Goal: Information Seeking & Learning: Learn about a topic

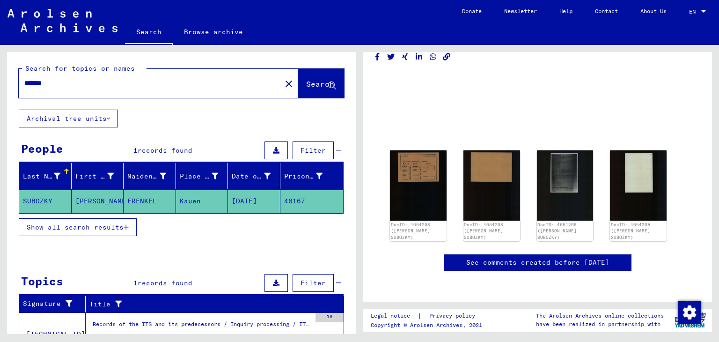
scroll to position [317, 0]
drag, startPoint x: 201, startPoint y: 265, endPoint x: 202, endPoint y: 237, distance: 28.1
click at [202, 237] on div "Search for topics or names ******* close Search Archival tree units People 1 re…" at bounding box center [181, 221] width 349 height 339
click at [53, 202] on mat-cell "SUBOZKY" at bounding box center [45, 201] width 52 height 23
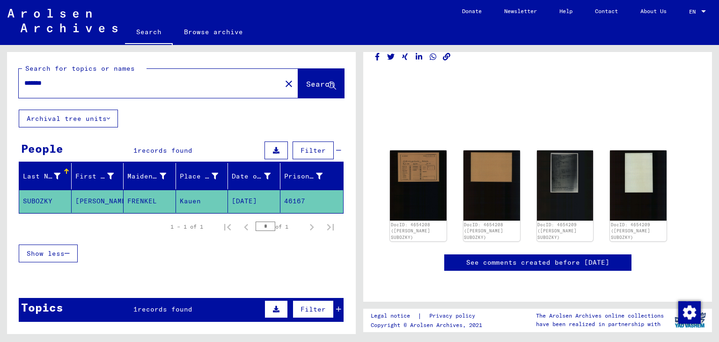
drag, startPoint x: 58, startPoint y: 200, endPoint x: 22, endPoint y: 203, distance: 35.2
click at [22, 203] on mat-cell "SUBOZKY" at bounding box center [45, 201] width 52 height 23
click at [69, 253] on icon "button" at bounding box center [67, 253] width 5 height 7
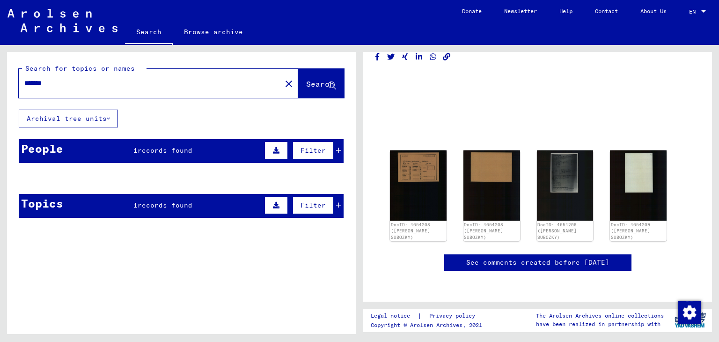
click at [178, 202] on mat-cell "Kauen" at bounding box center [202, 201] width 52 height 23
click at [55, 203] on mat-cell "SUBOZKY" at bounding box center [45, 201] width 52 height 23
click at [272, 204] on button at bounding box center [276, 205] width 23 height 18
click at [67, 227] on icon at bounding box center [67, 230] width 5 height 7
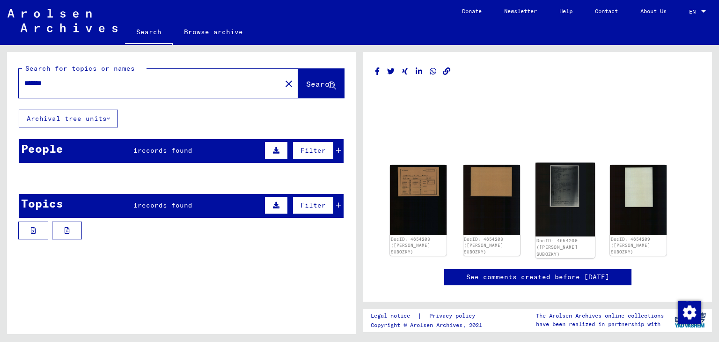
click at [556, 184] on img at bounding box center [564, 200] width 59 height 74
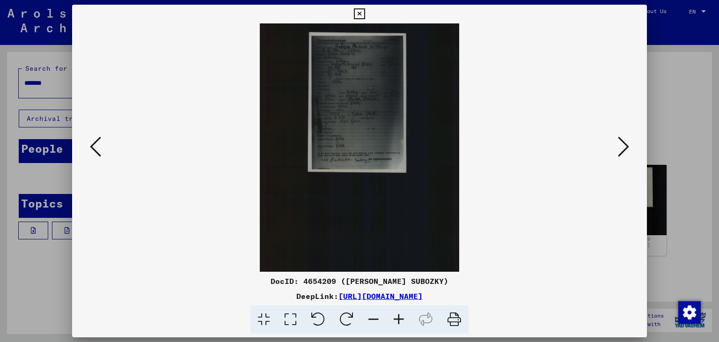
drag, startPoint x: 556, startPoint y: 184, endPoint x: 514, endPoint y: 258, distance: 85.4
click at [552, 185] on img at bounding box center [360, 147] width 512 height 248
click at [395, 320] on icon at bounding box center [398, 319] width 25 height 29
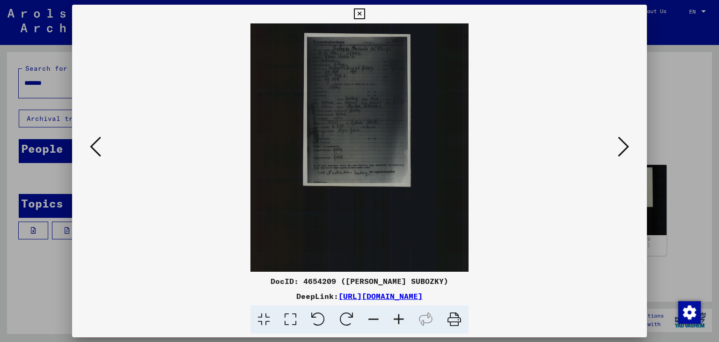
click at [395, 320] on icon at bounding box center [398, 319] width 25 height 29
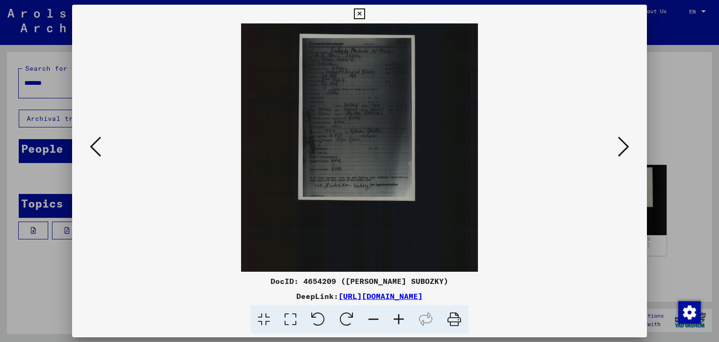
click at [395, 320] on icon at bounding box center [398, 319] width 25 height 29
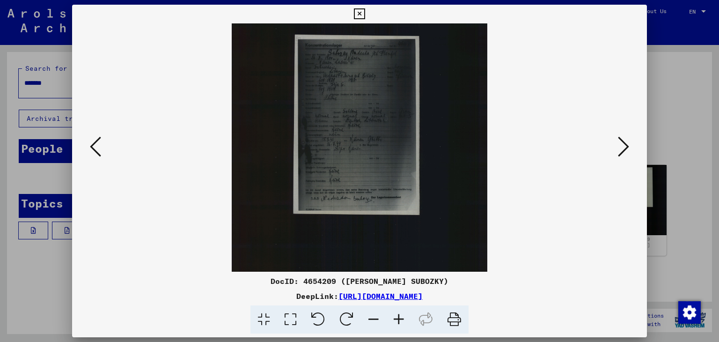
click at [396, 320] on icon at bounding box center [398, 319] width 25 height 29
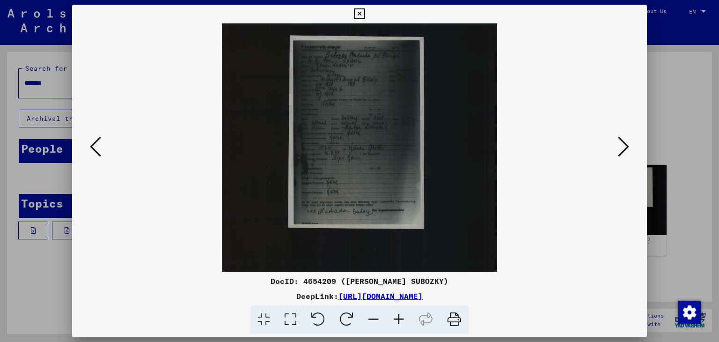
click at [396, 320] on icon at bounding box center [398, 319] width 25 height 29
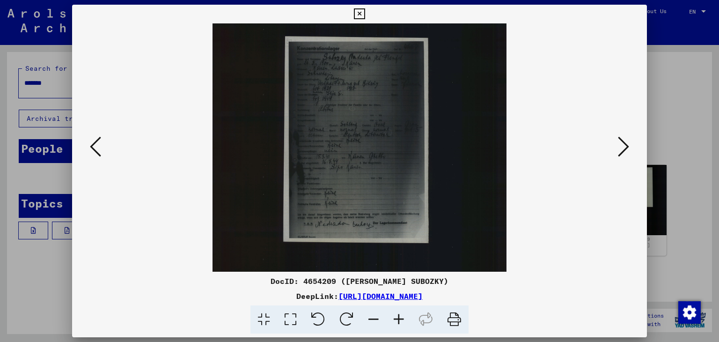
click at [396, 320] on icon at bounding box center [398, 319] width 25 height 29
click at [396, 321] on icon at bounding box center [398, 319] width 25 height 29
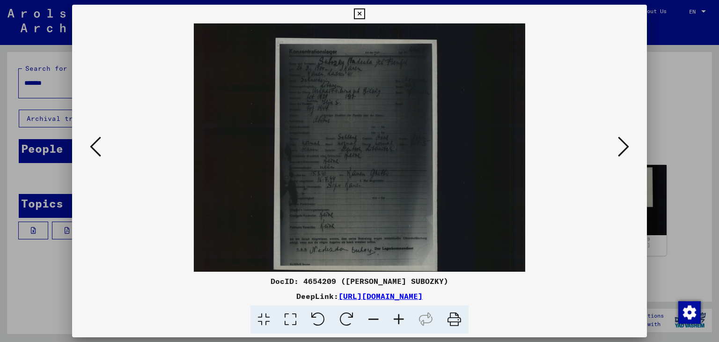
click at [396, 321] on icon at bounding box center [398, 319] width 25 height 29
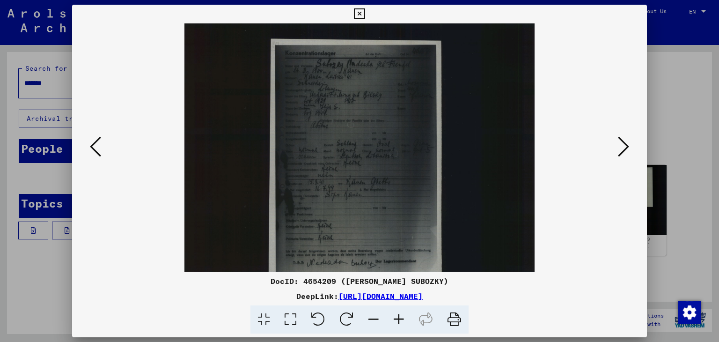
click at [396, 321] on icon at bounding box center [398, 319] width 25 height 29
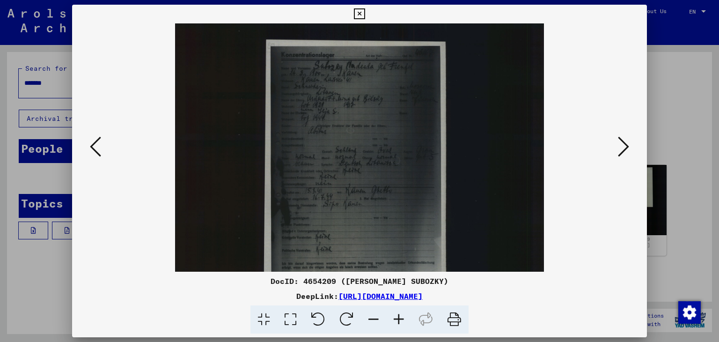
click at [396, 320] on icon at bounding box center [398, 319] width 25 height 29
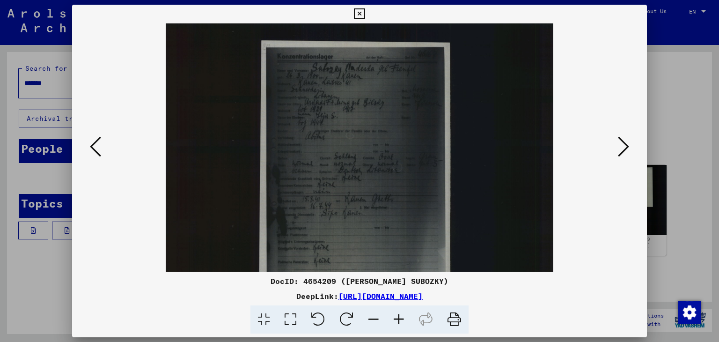
click at [398, 318] on icon at bounding box center [398, 319] width 25 height 29
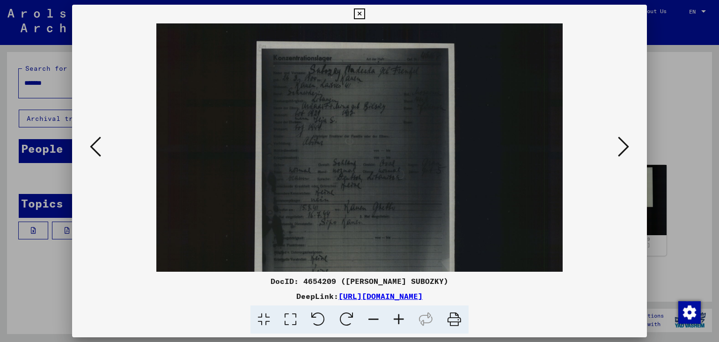
click at [400, 316] on icon at bounding box center [398, 319] width 25 height 29
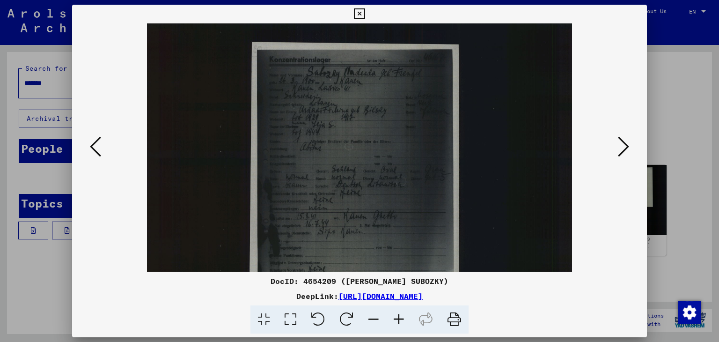
click at [401, 314] on icon at bounding box center [398, 319] width 25 height 29
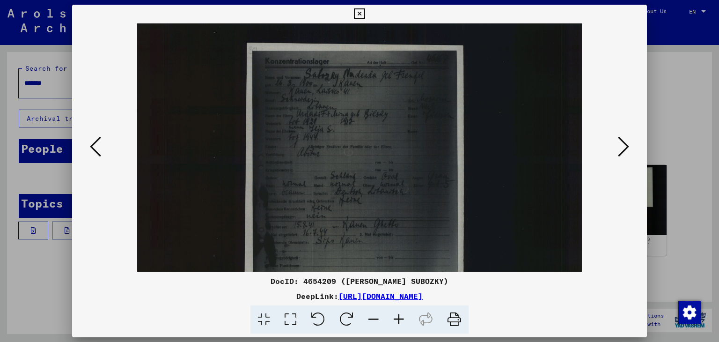
click at [401, 314] on icon at bounding box center [398, 319] width 25 height 29
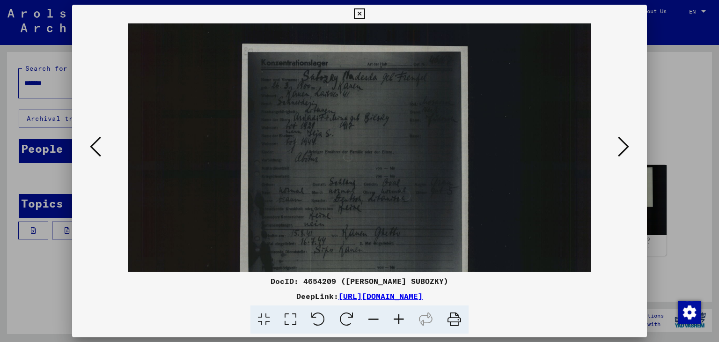
click at [401, 314] on icon at bounding box center [398, 319] width 25 height 29
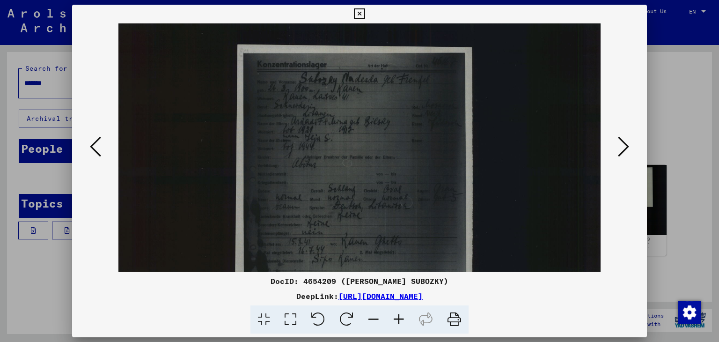
click at [403, 315] on icon at bounding box center [398, 319] width 25 height 29
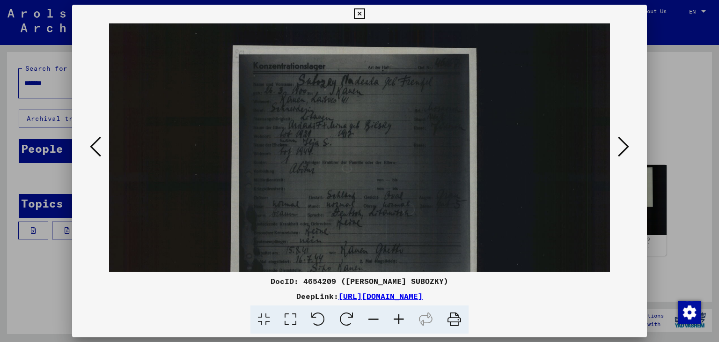
click at [405, 313] on icon at bounding box center [398, 319] width 25 height 29
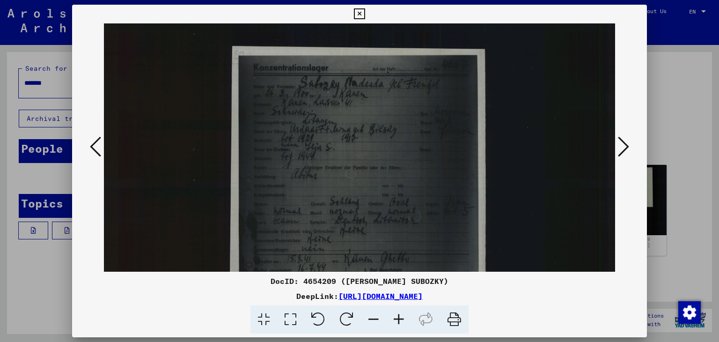
click at [406, 314] on icon at bounding box center [398, 319] width 25 height 29
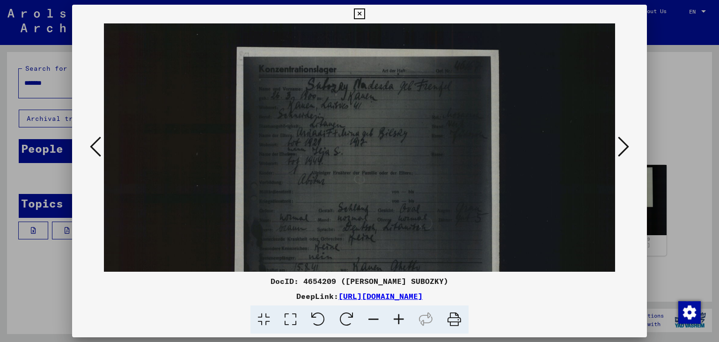
click at [407, 315] on icon at bounding box center [398, 319] width 25 height 29
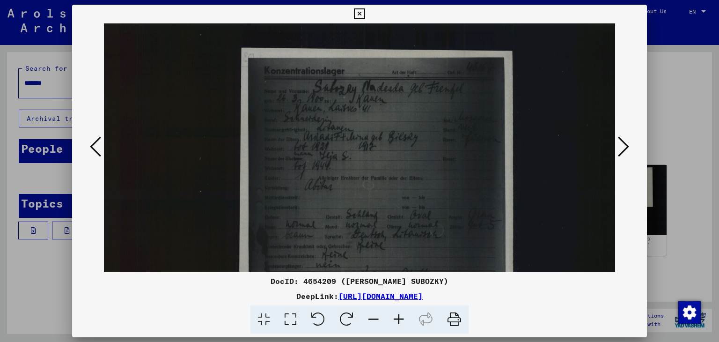
click at [407, 315] on icon at bounding box center [398, 319] width 25 height 29
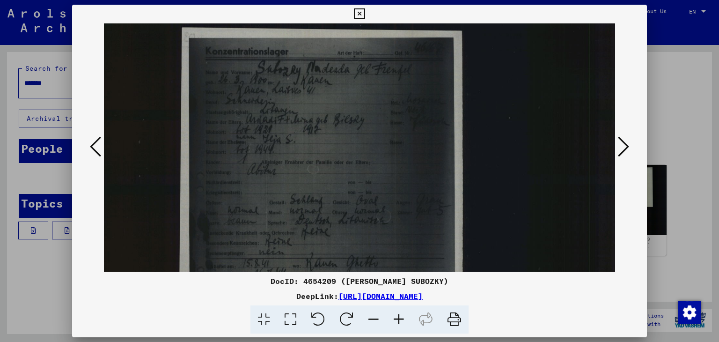
scroll to position [0, 64]
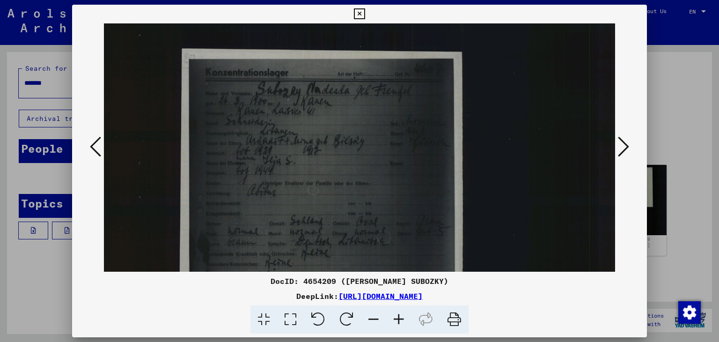
drag, startPoint x: 301, startPoint y: 170, endPoint x: 297, endPoint y: 208, distance: 38.1
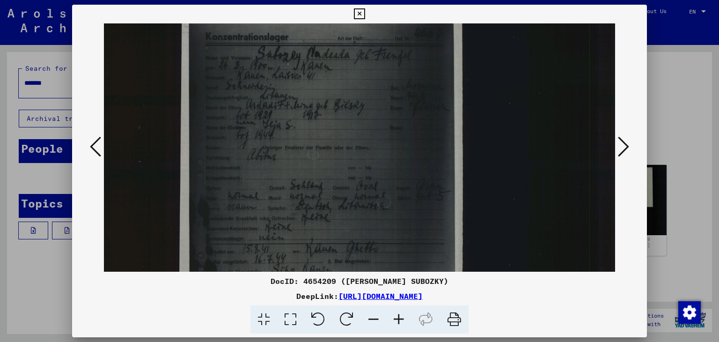
scroll to position [31, 64]
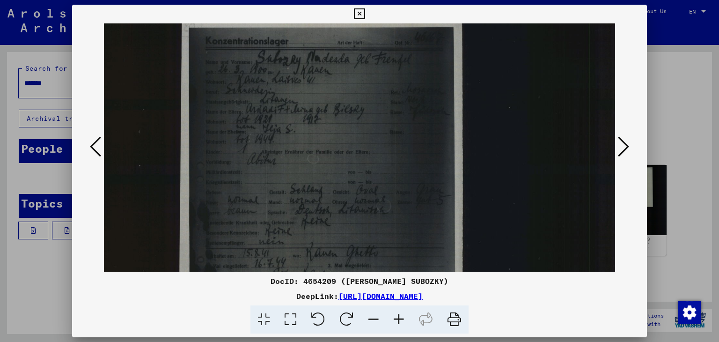
drag, startPoint x: 444, startPoint y: 170, endPoint x: 328, endPoint y: 139, distance: 120.1
click at [361, 12] on icon at bounding box center [359, 13] width 11 height 11
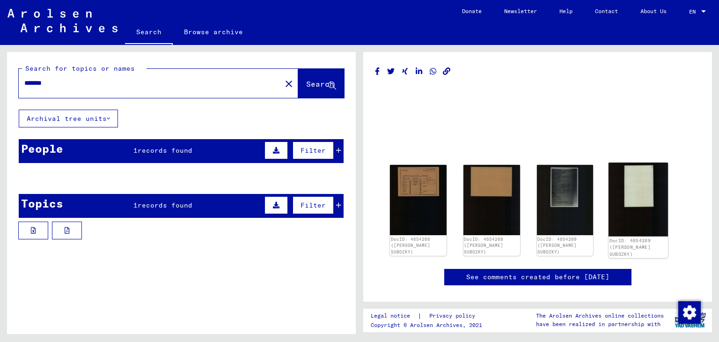
click at [641, 194] on img at bounding box center [638, 200] width 59 height 74
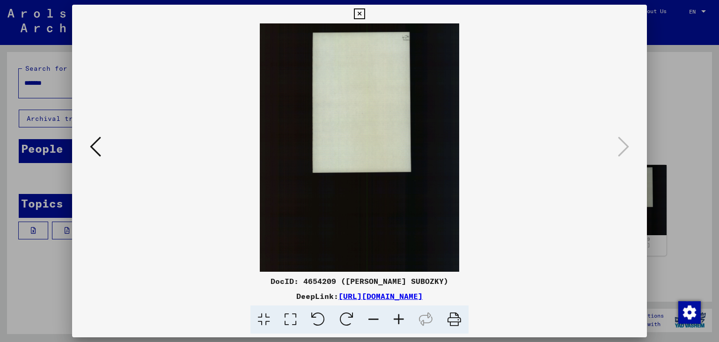
click at [97, 141] on icon at bounding box center [95, 146] width 11 height 22
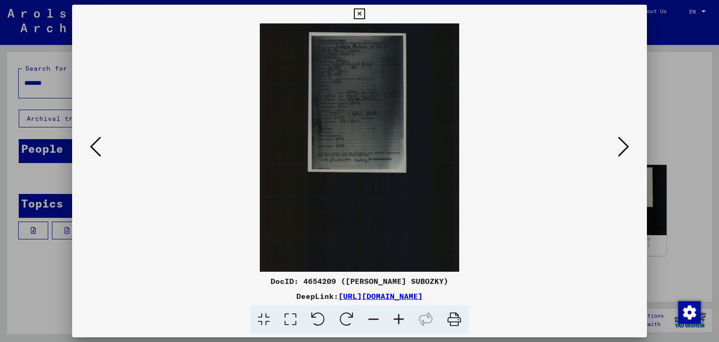
click at [97, 141] on icon at bounding box center [95, 146] width 11 height 22
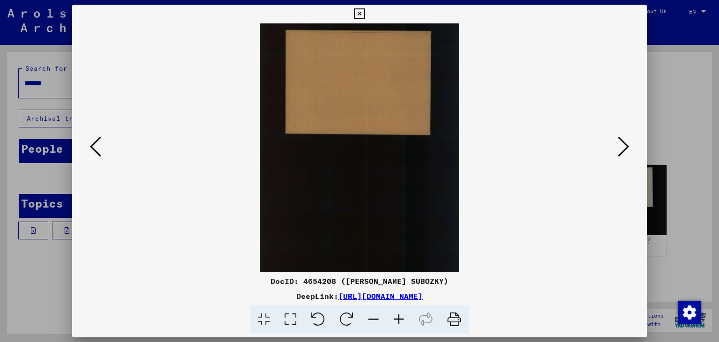
click at [97, 141] on icon at bounding box center [95, 146] width 11 height 22
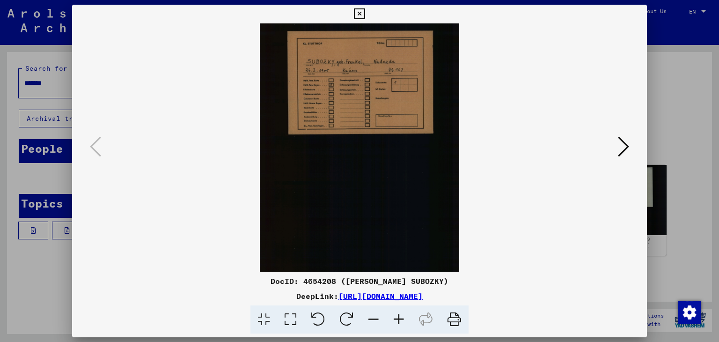
click at [403, 317] on icon at bounding box center [398, 319] width 25 height 29
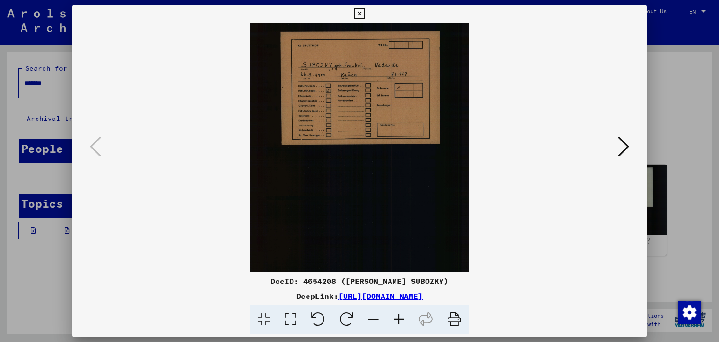
click at [403, 317] on icon at bounding box center [398, 319] width 25 height 29
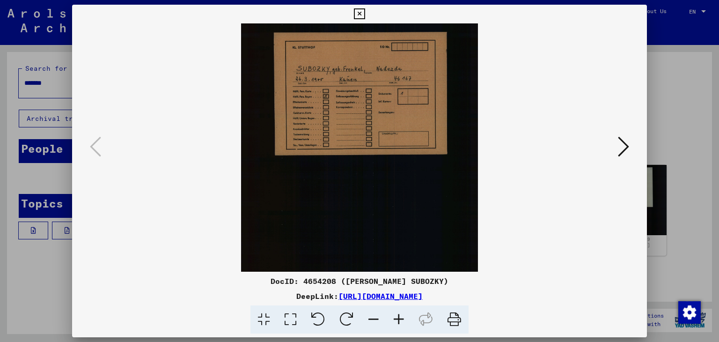
click at [403, 317] on icon at bounding box center [398, 319] width 25 height 29
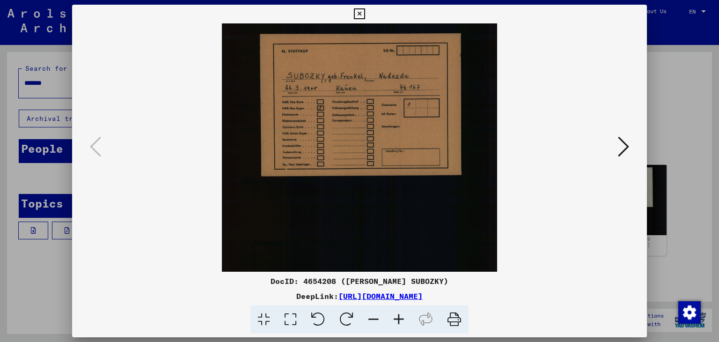
click at [404, 317] on icon at bounding box center [398, 319] width 25 height 29
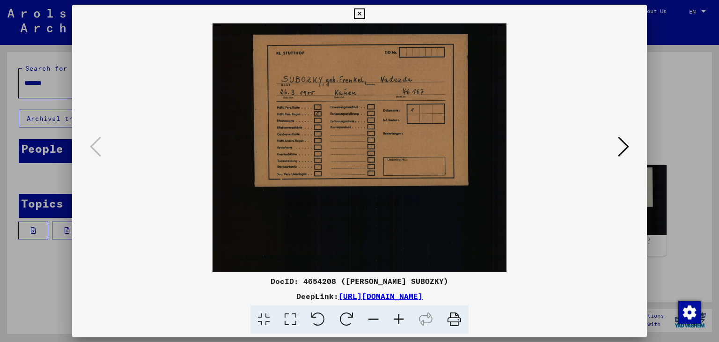
click at [405, 318] on icon at bounding box center [398, 319] width 25 height 29
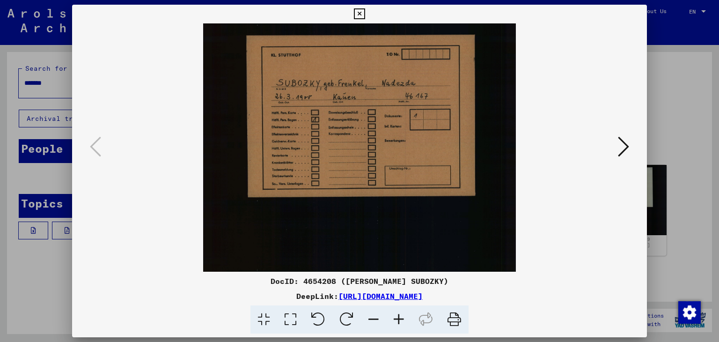
click at [405, 318] on icon at bounding box center [398, 319] width 25 height 29
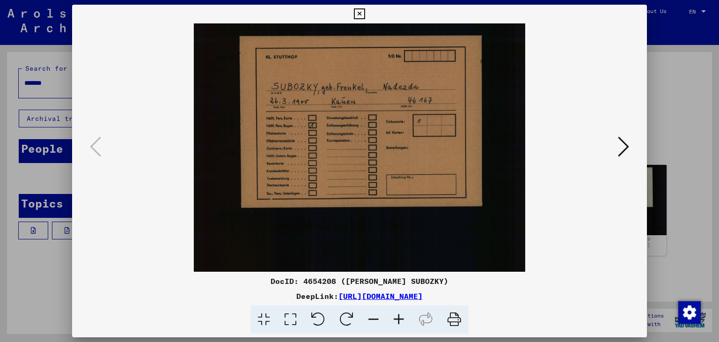
click at [405, 317] on icon at bounding box center [398, 319] width 25 height 29
click at [405, 316] on icon at bounding box center [398, 319] width 25 height 29
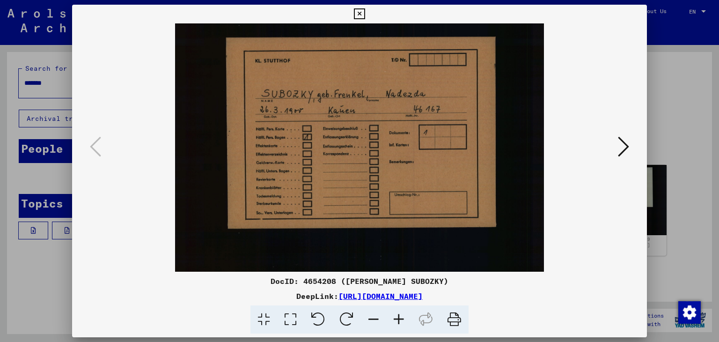
click at [407, 317] on icon at bounding box center [398, 319] width 25 height 29
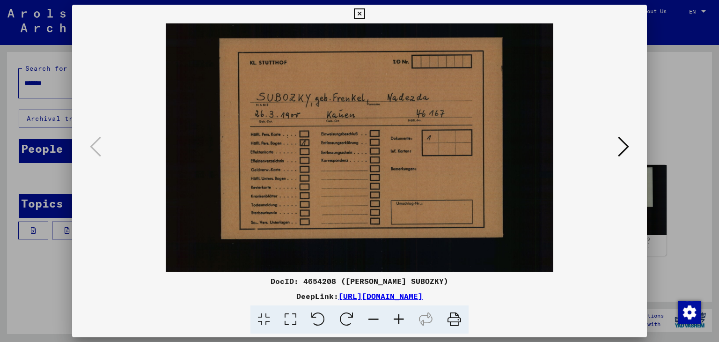
click at [408, 317] on icon at bounding box center [398, 319] width 25 height 29
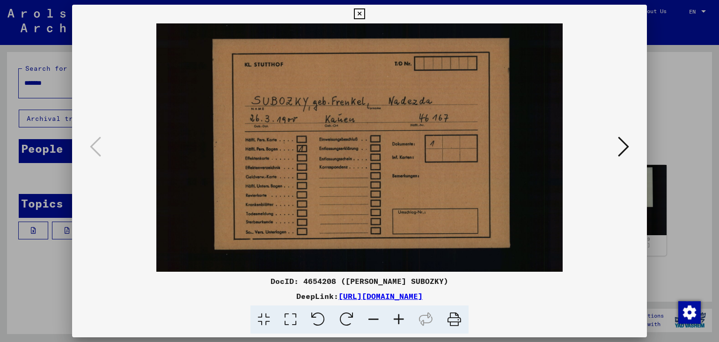
click at [408, 317] on icon at bounding box center [398, 319] width 25 height 29
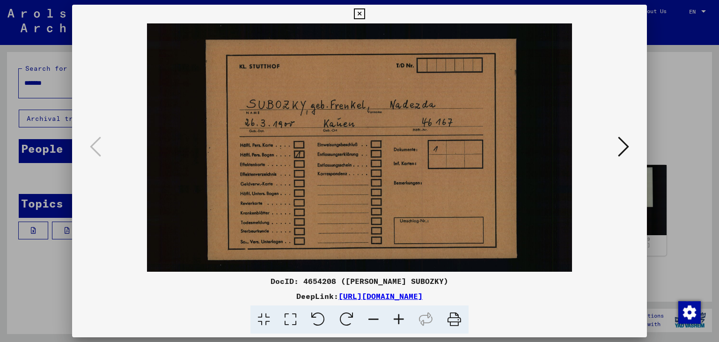
click at [409, 317] on icon at bounding box center [398, 319] width 25 height 29
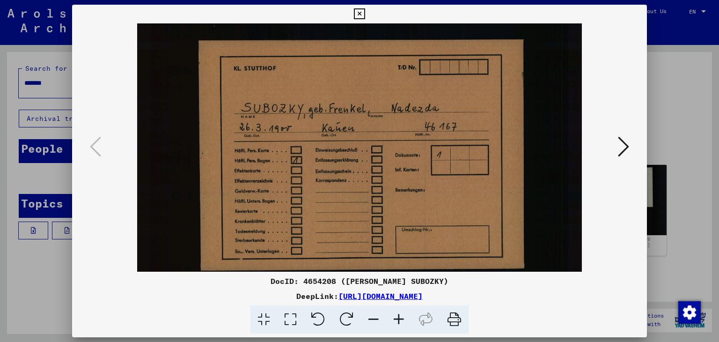
click at [409, 315] on icon at bounding box center [398, 319] width 25 height 29
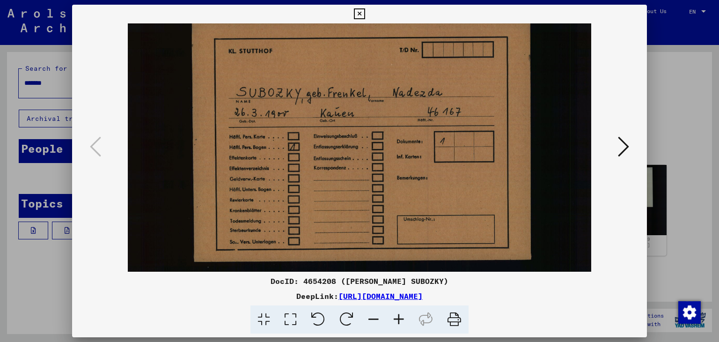
scroll to position [18, 0]
drag, startPoint x: 467, startPoint y: 153, endPoint x: 464, endPoint y: 139, distance: 14.3
click at [464, 139] on img at bounding box center [359, 293] width 463 height 576
click at [395, 315] on icon at bounding box center [398, 319] width 25 height 29
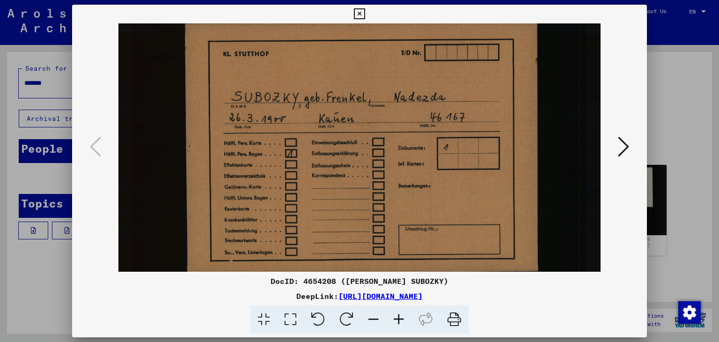
click at [395, 315] on icon at bounding box center [398, 319] width 25 height 29
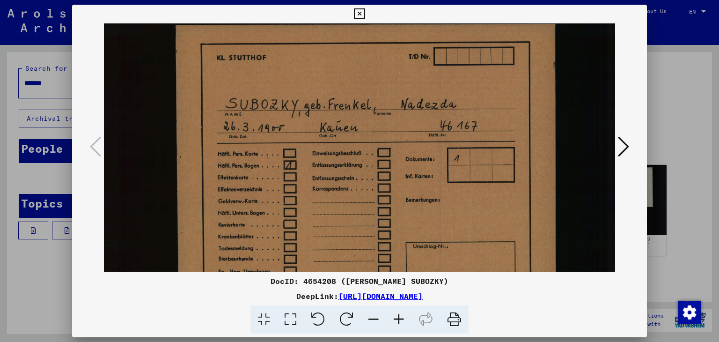
click at [395, 314] on icon at bounding box center [398, 319] width 25 height 29
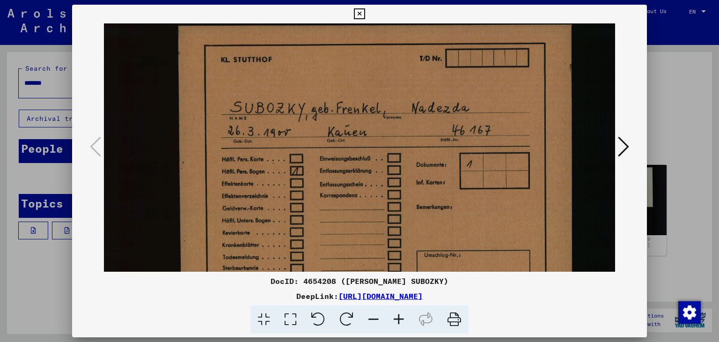
click at [396, 313] on icon at bounding box center [398, 319] width 25 height 29
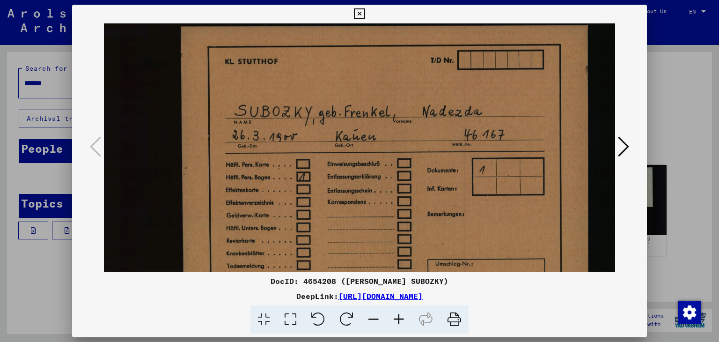
click at [396, 313] on icon at bounding box center [398, 319] width 25 height 29
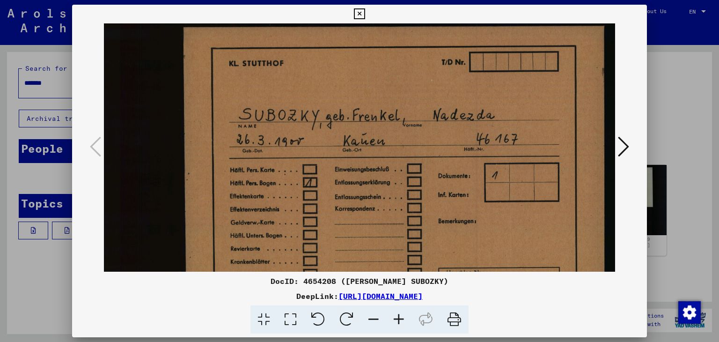
click at [396, 313] on icon at bounding box center [398, 319] width 25 height 29
click at [399, 315] on icon at bounding box center [398, 319] width 25 height 29
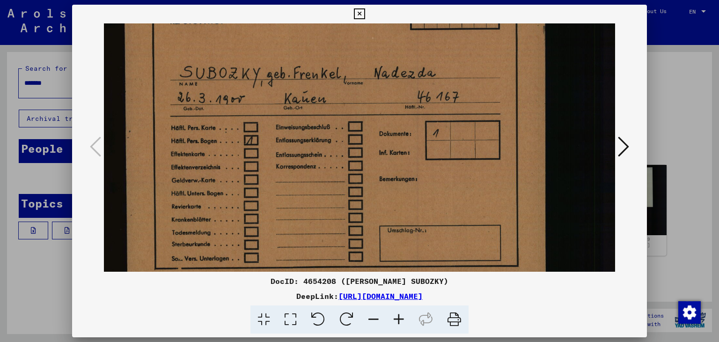
scroll to position [57, 59]
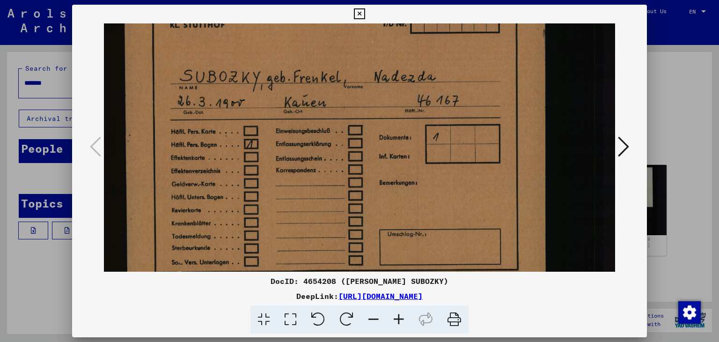
drag, startPoint x: 394, startPoint y: 212, endPoint x: 332, endPoint y: 178, distance: 70.7
click at [332, 178] on img at bounding box center [333, 325] width 577 height 717
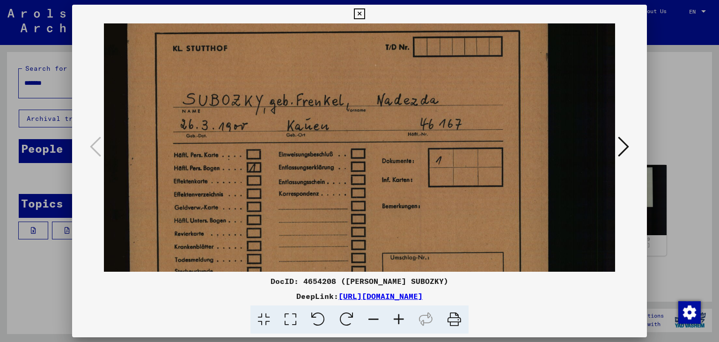
drag, startPoint x: 480, startPoint y: 150, endPoint x: 482, endPoint y: 175, distance: 24.5
click at [482, 175] on img at bounding box center [336, 348] width 577 height 717
click at [359, 11] on icon at bounding box center [359, 13] width 11 height 11
